Goal: Information Seeking & Learning: Find contact information

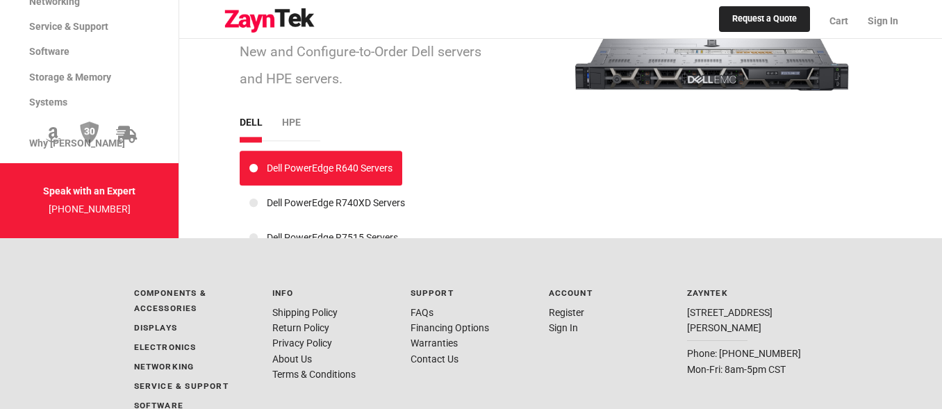
scroll to position [2480, 0]
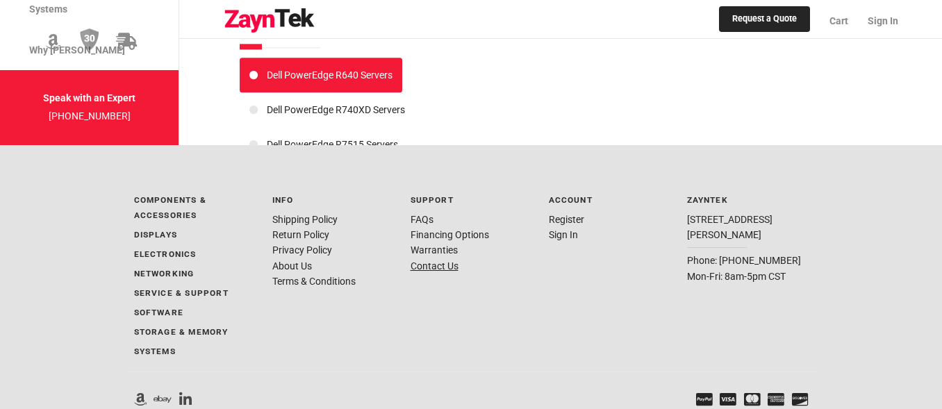
click at [436, 265] on link "Contact Us" at bounding box center [435, 266] width 48 height 11
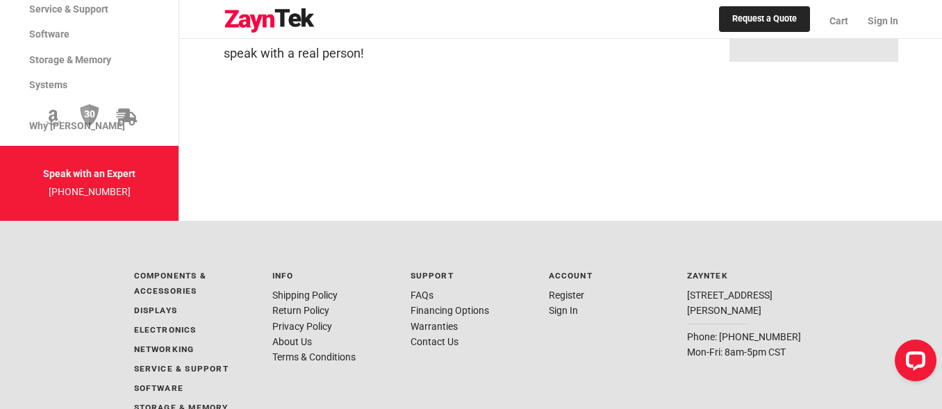
scroll to position [745, 0]
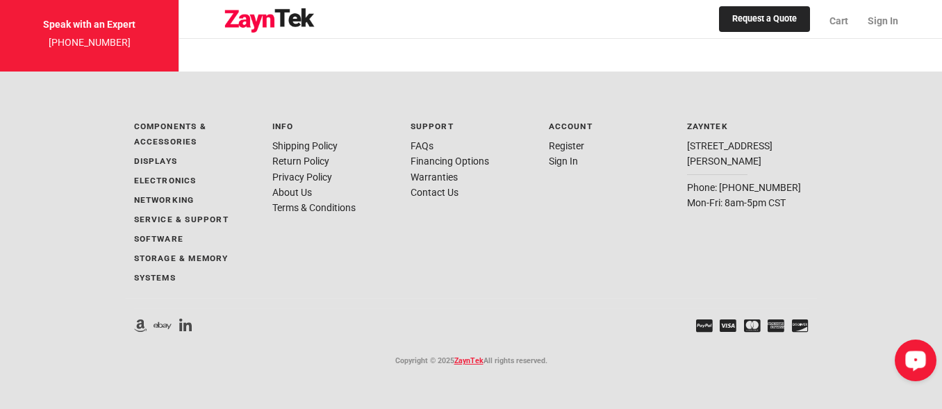
click at [917, 360] on icon "Open LiveChat chat widget" at bounding box center [916, 360] width 13 height 9
click at [621, 298] on div "Components & Accessories Accessories Batteries Cables Controller Cards Fans & C…" at bounding box center [471, 240] width 675 height 260
click at [905, 359] on div "Open LiveChat chat widget" at bounding box center [916, 360] width 24 height 24
click at [619, 264] on div "Account Register Sign In" at bounding box center [610, 204] width 138 height 188
click at [767, 22] on link "Request a Quote" at bounding box center [764, 19] width 91 height 26
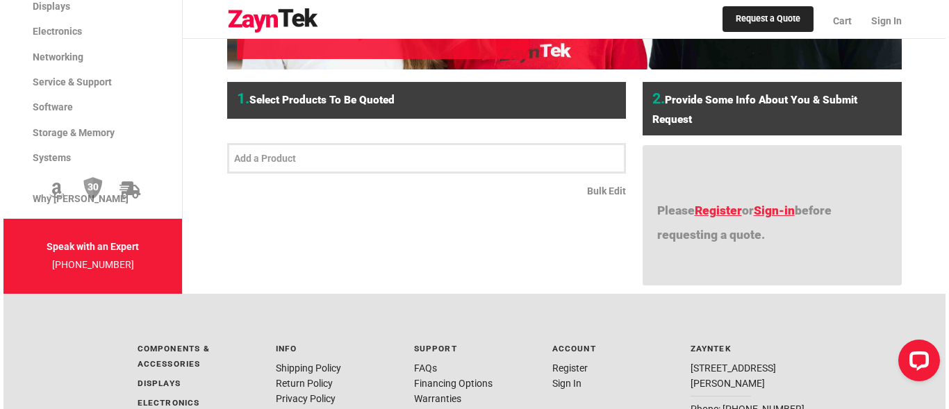
scroll to position [279, 0]
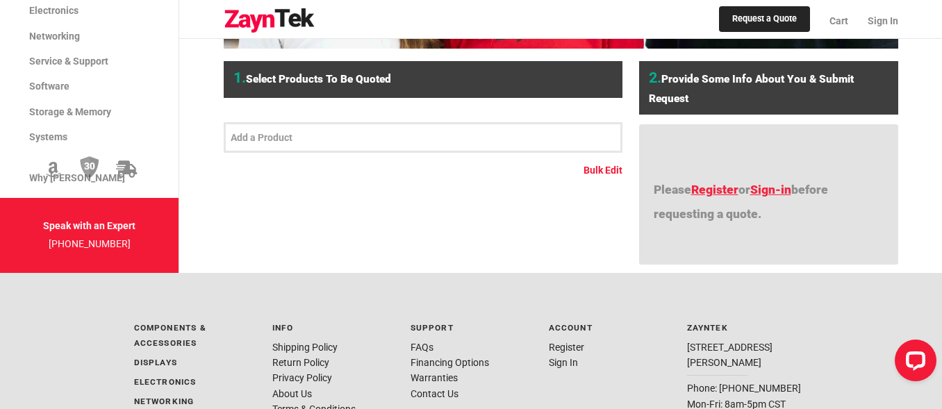
click at [600, 168] on link "Bulk Edit" at bounding box center [603, 170] width 39 height 15
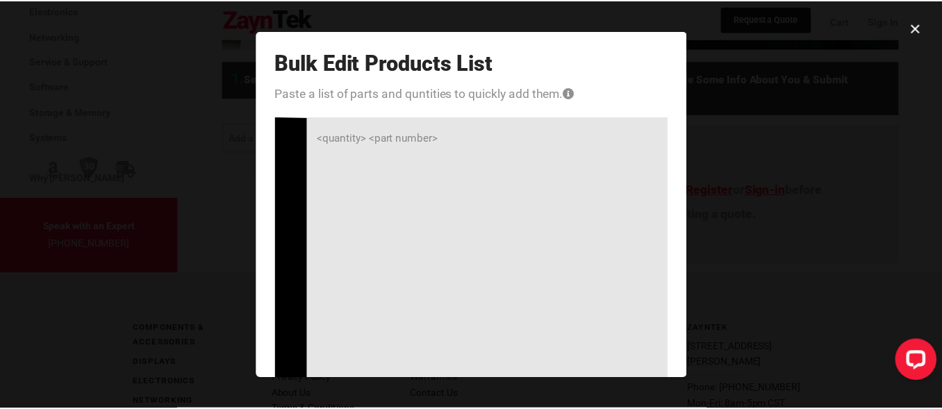
scroll to position [212, 0]
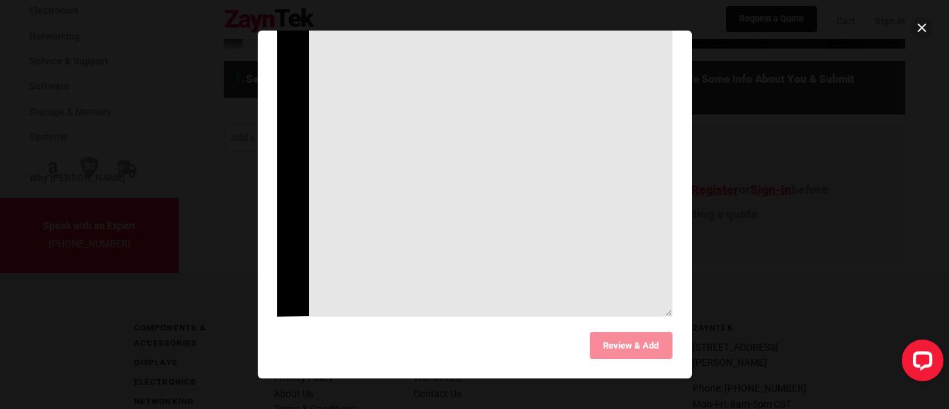
click at [921, 26] on button at bounding box center [922, 28] width 22 height 22
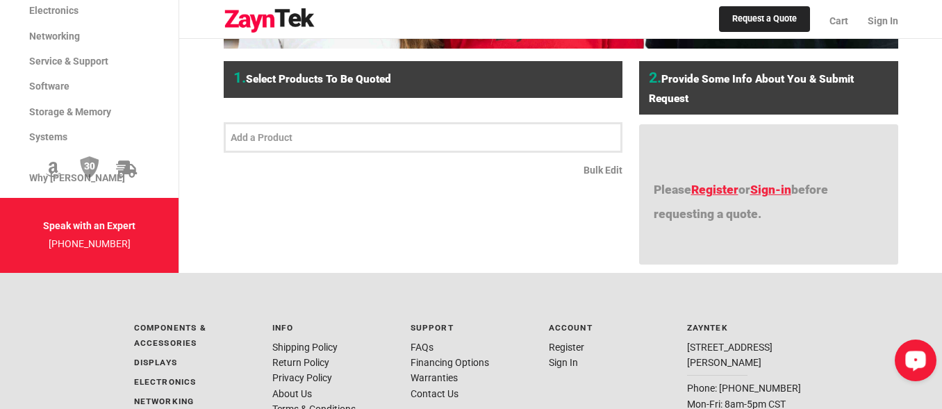
click at [914, 356] on icon "Open LiveChat chat widget" at bounding box center [916, 360] width 13 height 9
click at [723, 193] on link "Register" at bounding box center [714, 190] width 47 height 14
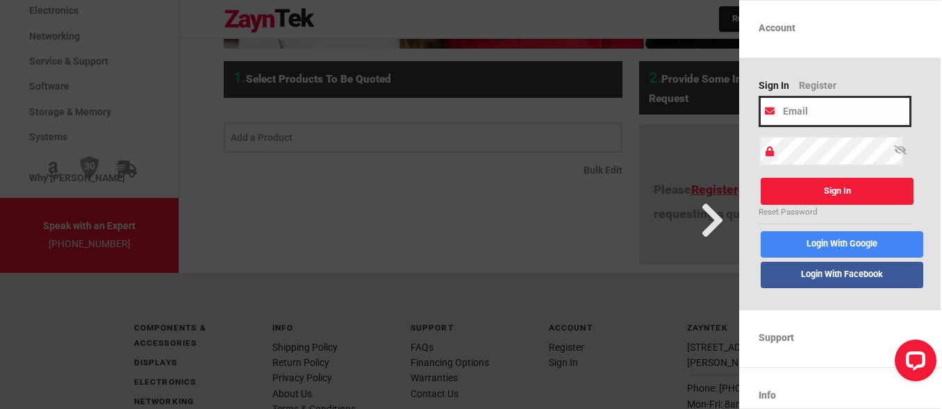
click at [817, 110] on input "email" at bounding box center [835, 111] width 153 height 31
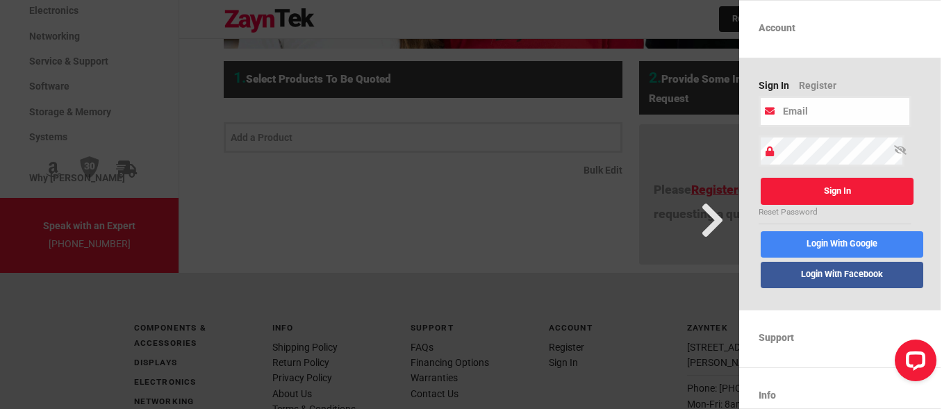
click at [597, 196] on div at bounding box center [366, 204] width 748 height 409
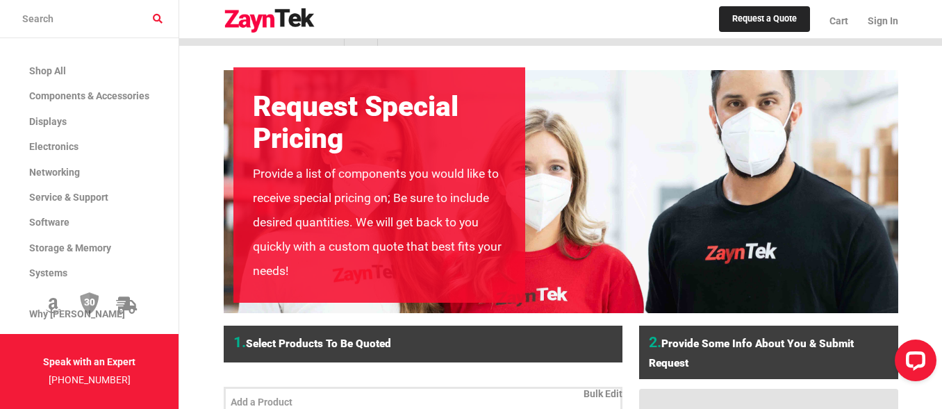
scroll to position [0, 0]
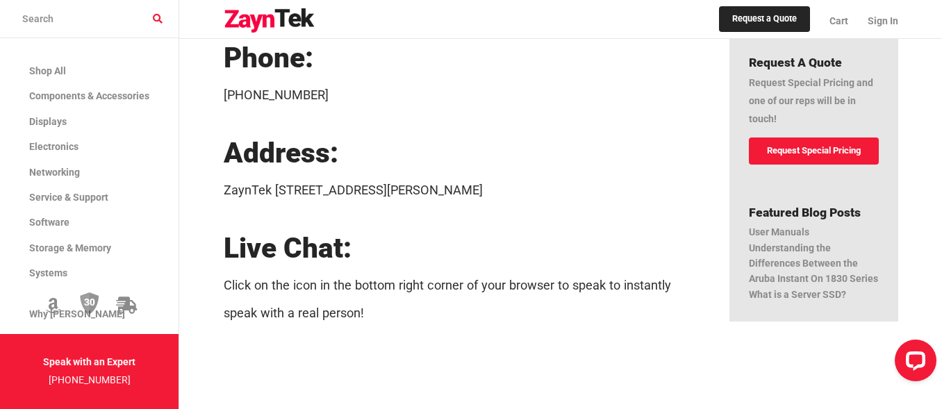
scroll to position [370, 0]
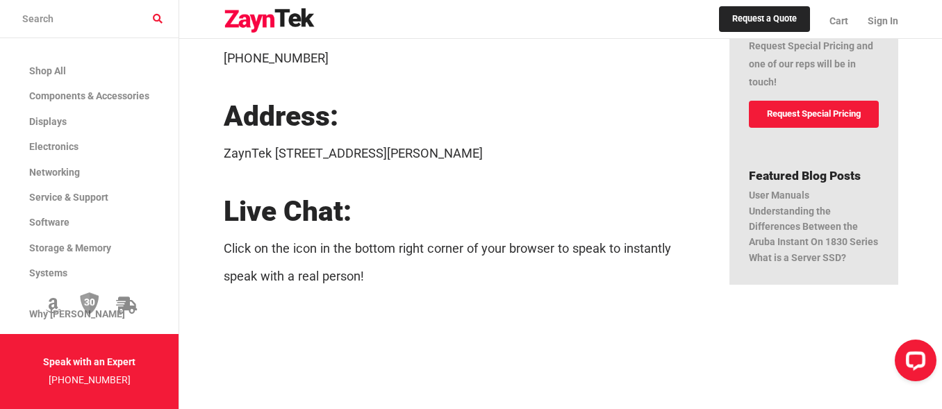
click at [815, 108] on link "Request Special Pricing" at bounding box center [814, 114] width 130 height 27
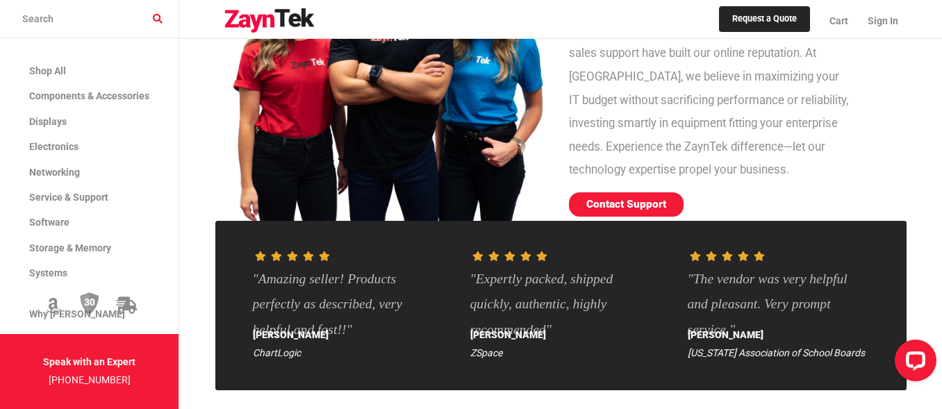
scroll to position [800, 0]
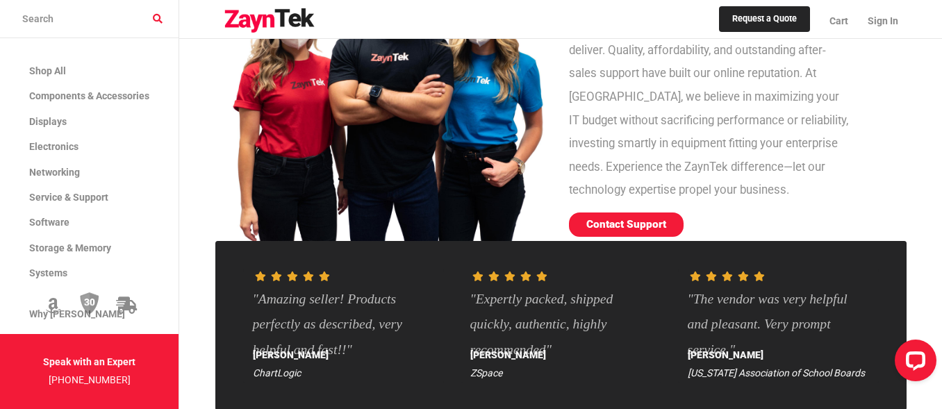
click at [631, 223] on link "Contact Support" at bounding box center [626, 225] width 115 height 24
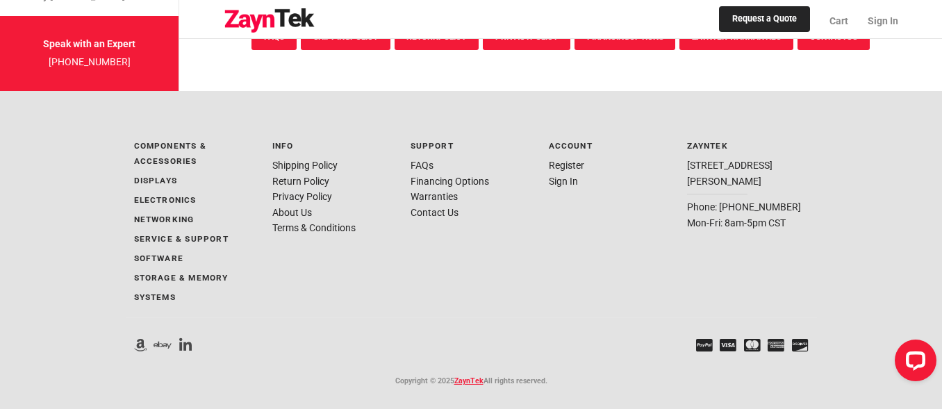
scroll to position [2744, 0]
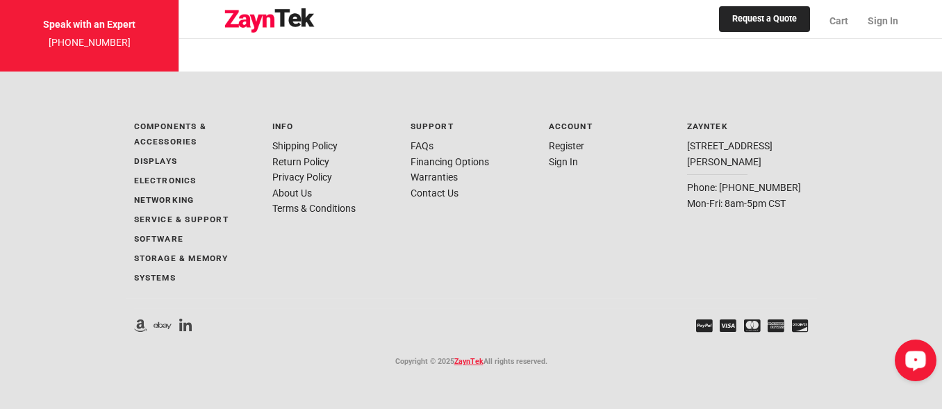
click at [908, 361] on div "Open LiveChat chat widget" at bounding box center [916, 360] width 24 height 24
click at [642, 251] on div "Account Register Sign In" at bounding box center [610, 204] width 138 height 188
click at [768, 16] on link "Request a Quote" at bounding box center [764, 19] width 91 height 26
